Goal: Task Accomplishment & Management: Manage account settings

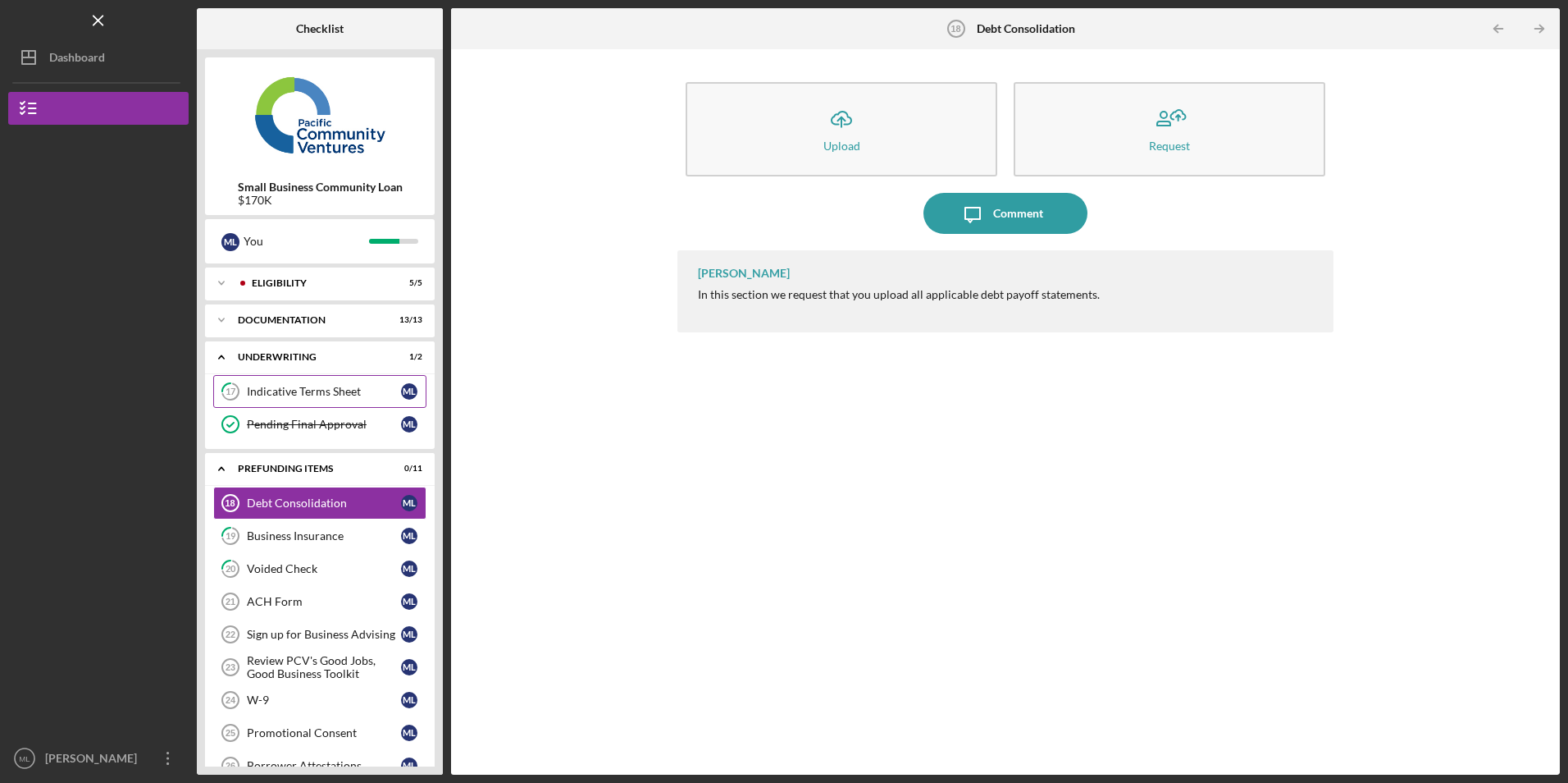
click at [310, 387] on div "Indicative Terms Sheet" at bounding box center [324, 391] width 154 height 13
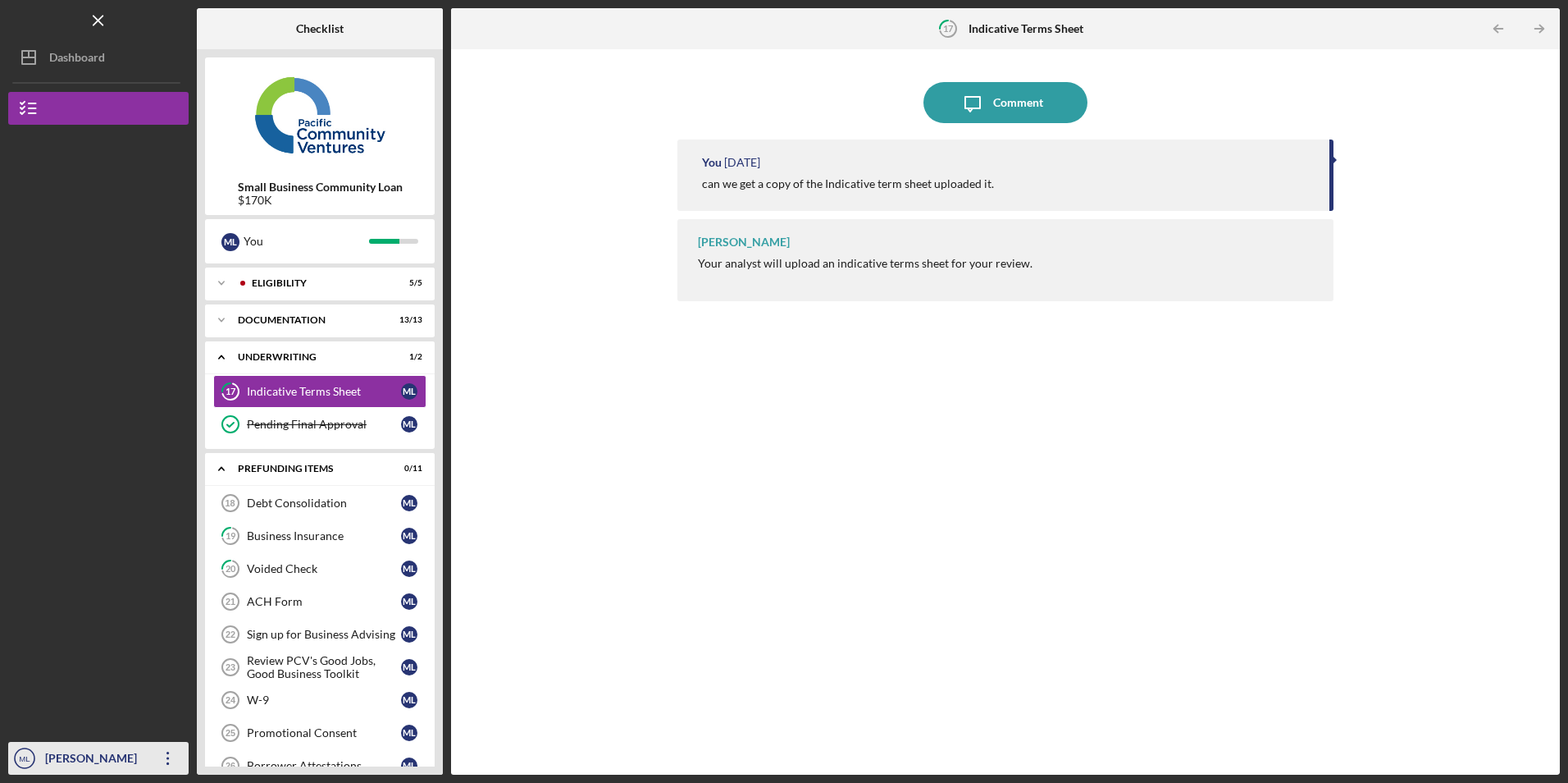
click at [172, 752] on icon "Icon/Overflow" at bounding box center [168, 758] width 41 height 41
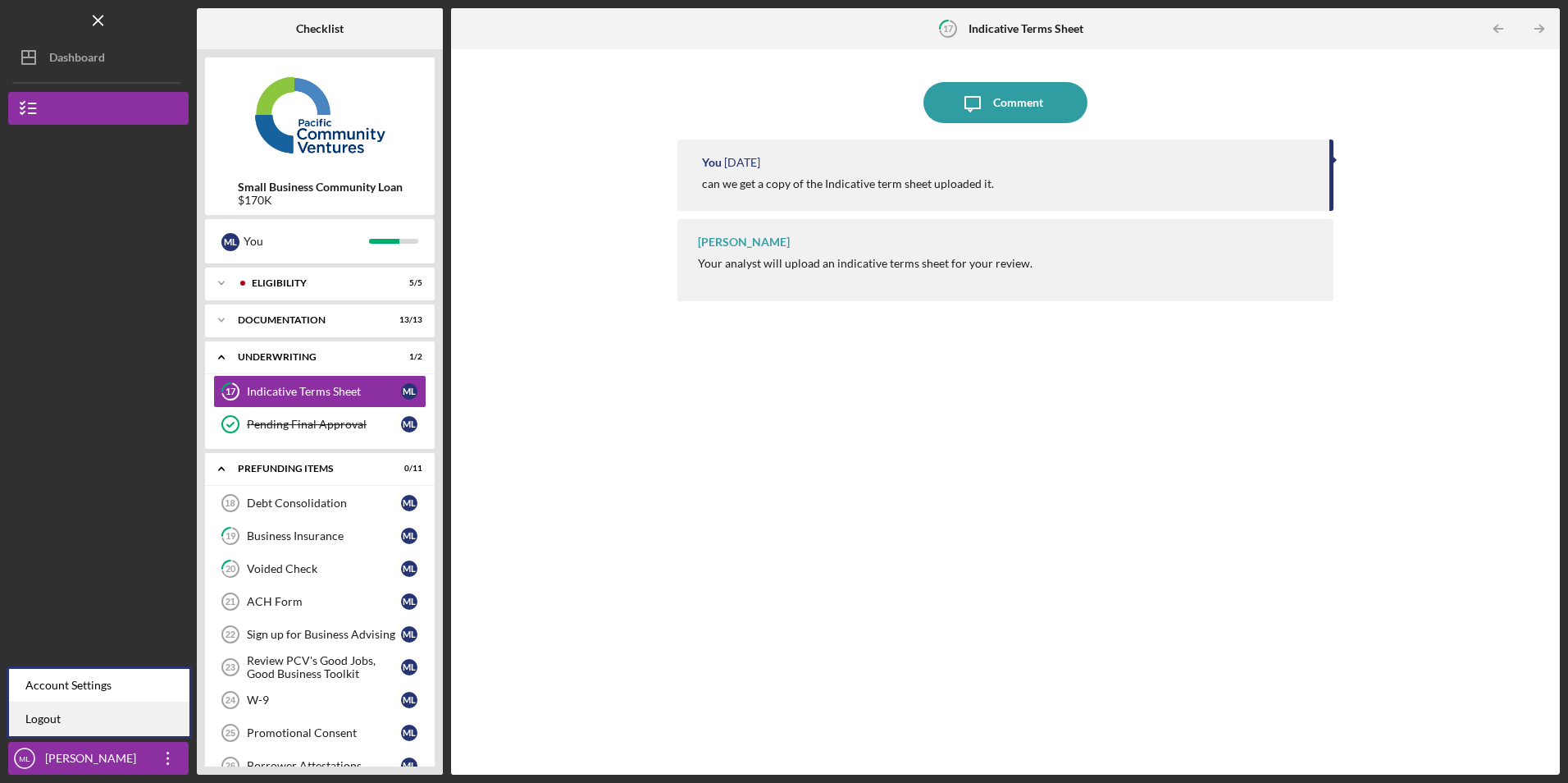
click at [150, 718] on link "Logout" at bounding box center [99, 719] width 181 height 34
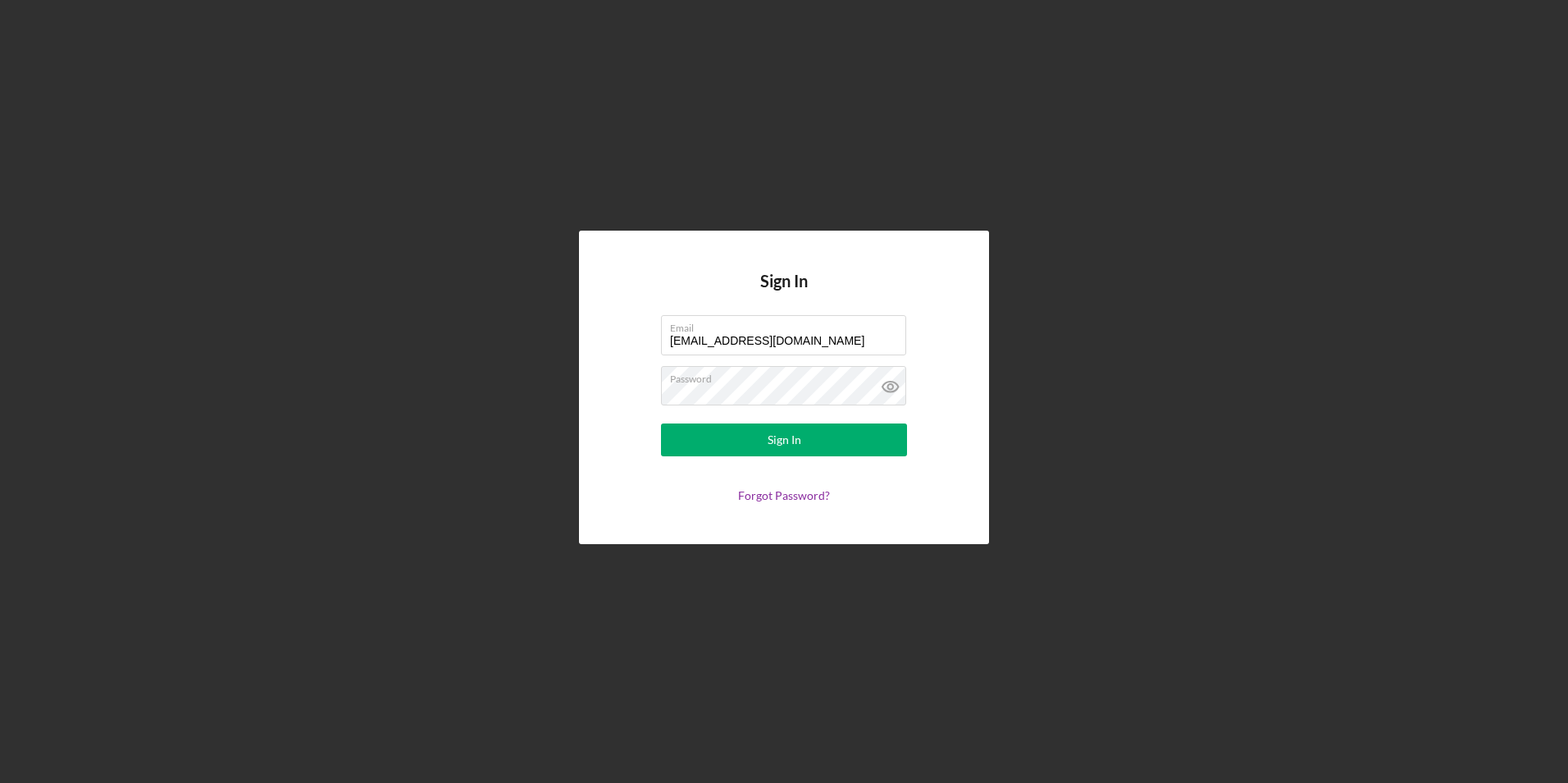
drag, startPoint x: 818, startPoint y: 340, endPoint x: 497, endPoint y: 333, distance: 321.1
click at [497, 333] on div "Sign In Email [EMAIL_ADDRESS][DOMAIN_NAME] Password Sign In Forgot Password?" at bounding box center [784, 387] width 1551 height 774
type input "[EMAIL_ADDRESS][DOMAIN_NAME]"
click at [675, 454] on button "Sign In" at bounding box center [784, 440] width 246 height 33
